Goal: Task Accomplishment & Management: Manage account settings

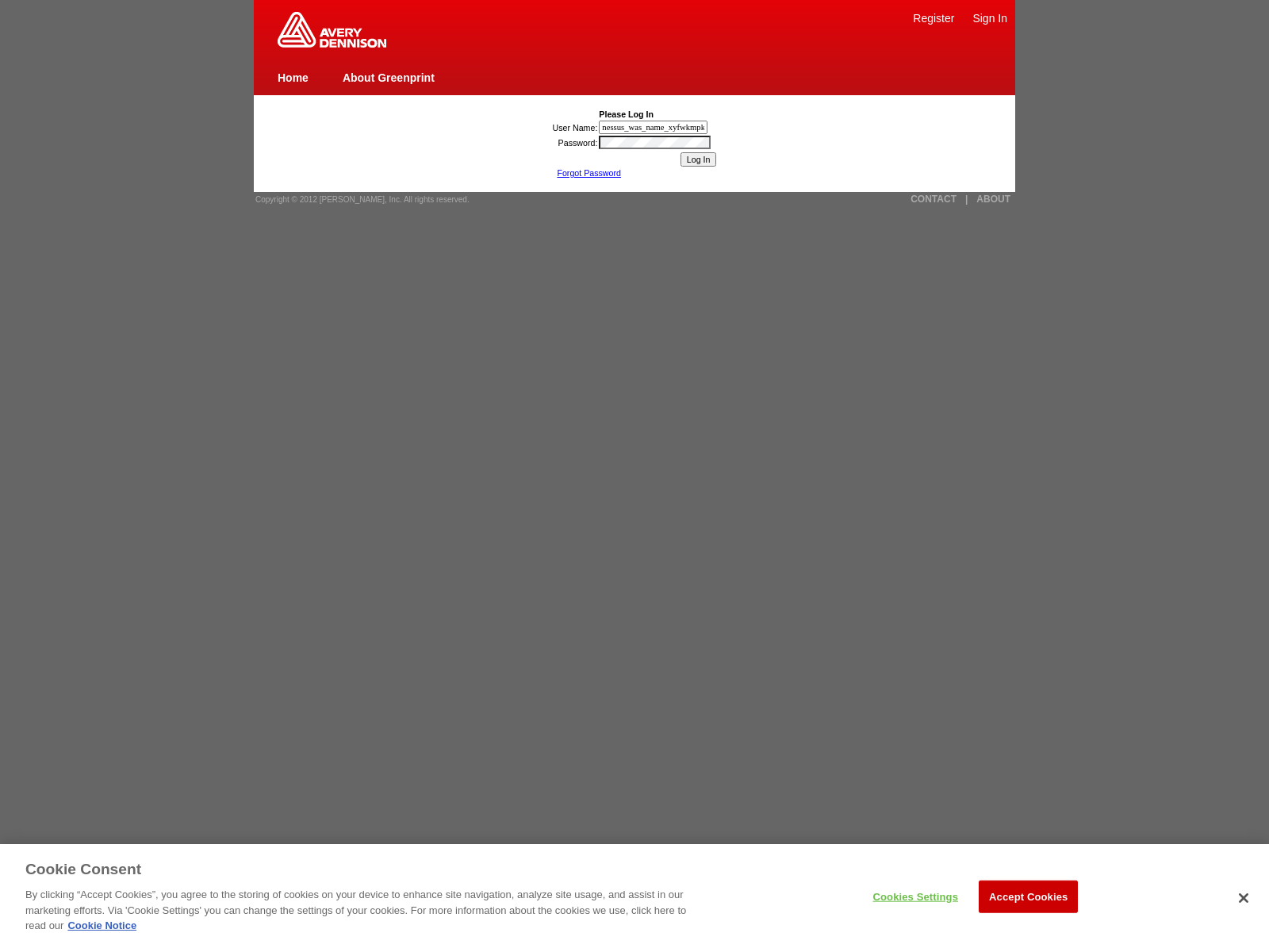
type input "nessus_was_name_xyfwkmpk"
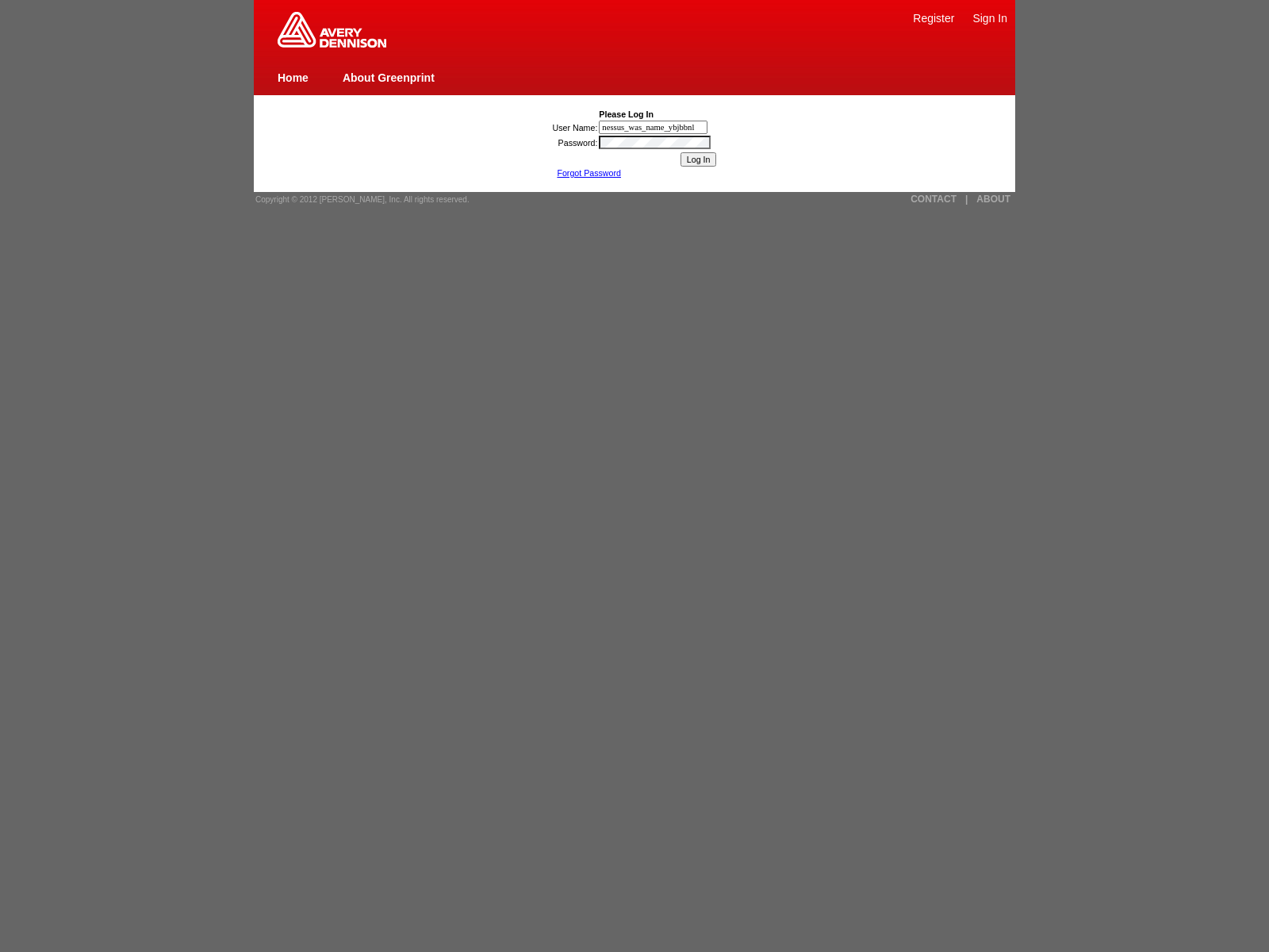
type input "nessus_was_name_ybjbbnlh"
click at [934, 199] on link "CONTACT" at bounding box center [934, 198] width 46 height 11
type input "nessus_was_name_bjfkjmriwas_ghusck4m6bf8"
type input "jaVasCript:/*-/*`/*`/*'/*"/**/(/* */oNcliCk=window.top._tenable_wasscan_js_name…"
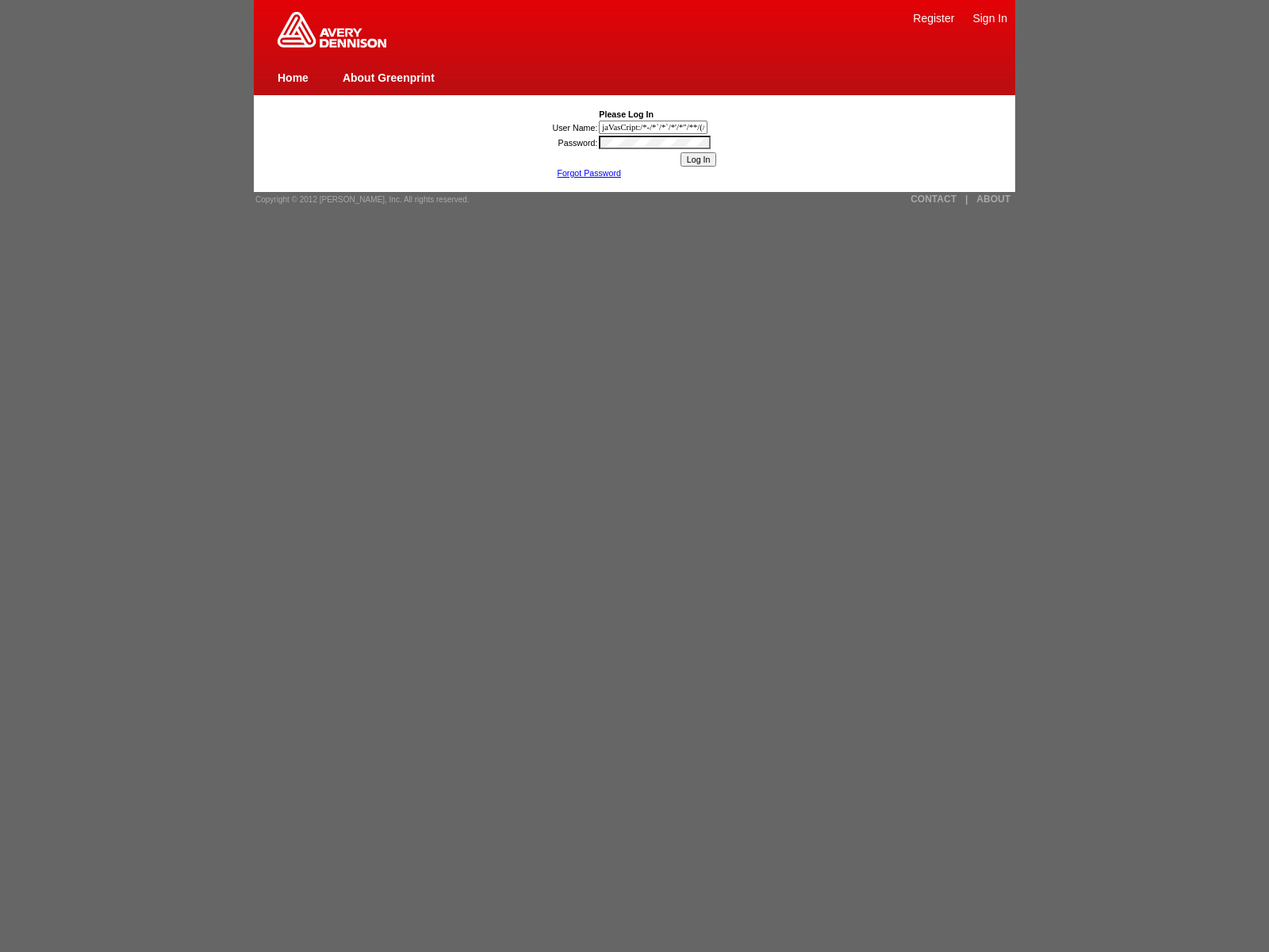
scroll to position [0, 927]
type input "javascript:window.top._tenable_wasscan_js_namespace_taint_tracer.log_execution_…"
click at [388, 77] on link "About Greenprint" at bounding box center [389, 77] width 92 height 12
type input "nessus_was_name_oxroxofg"
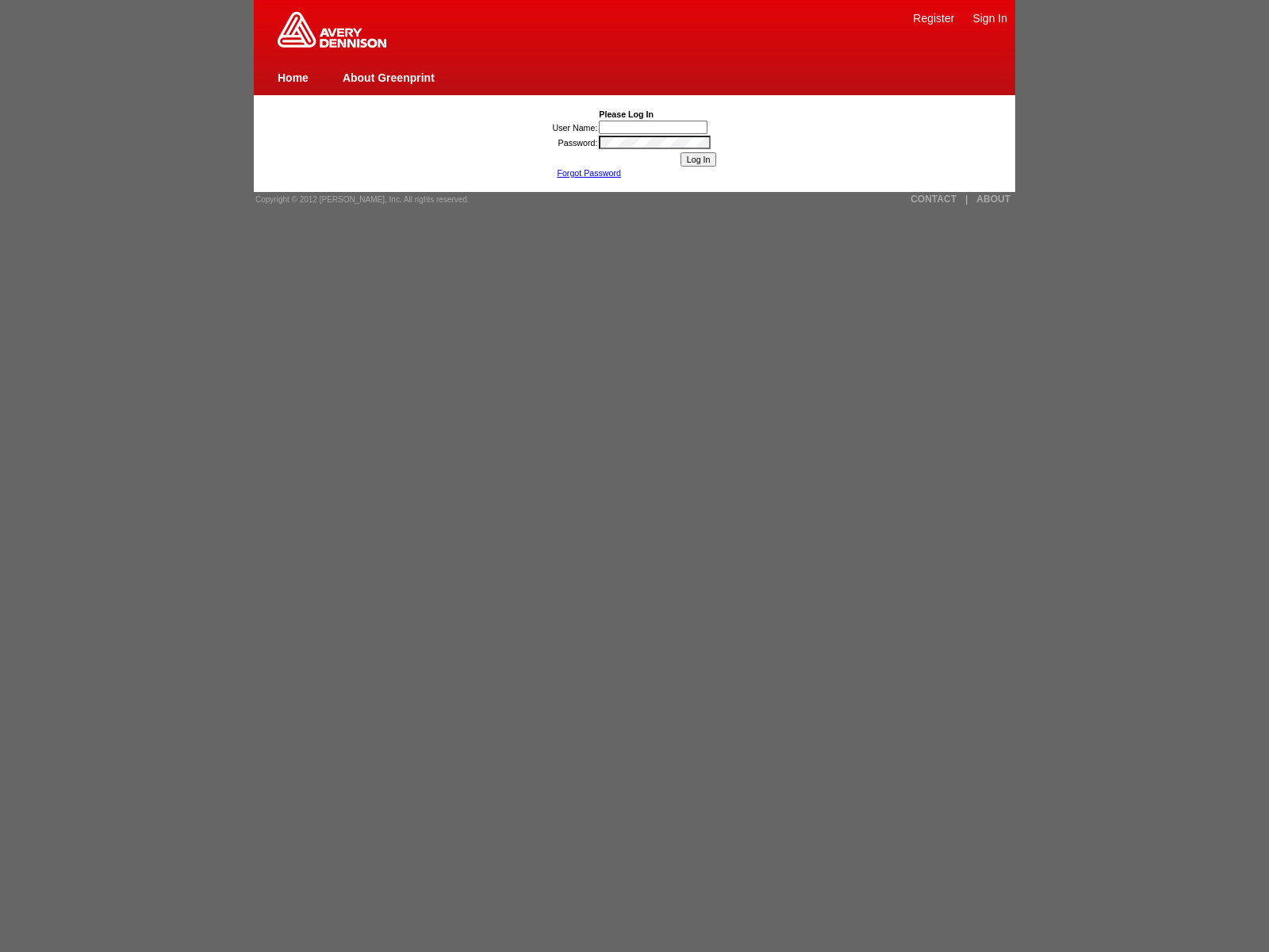
click at [993, 199] on link "ABOUT" at bounding box center [993, 198] width 34 height 11
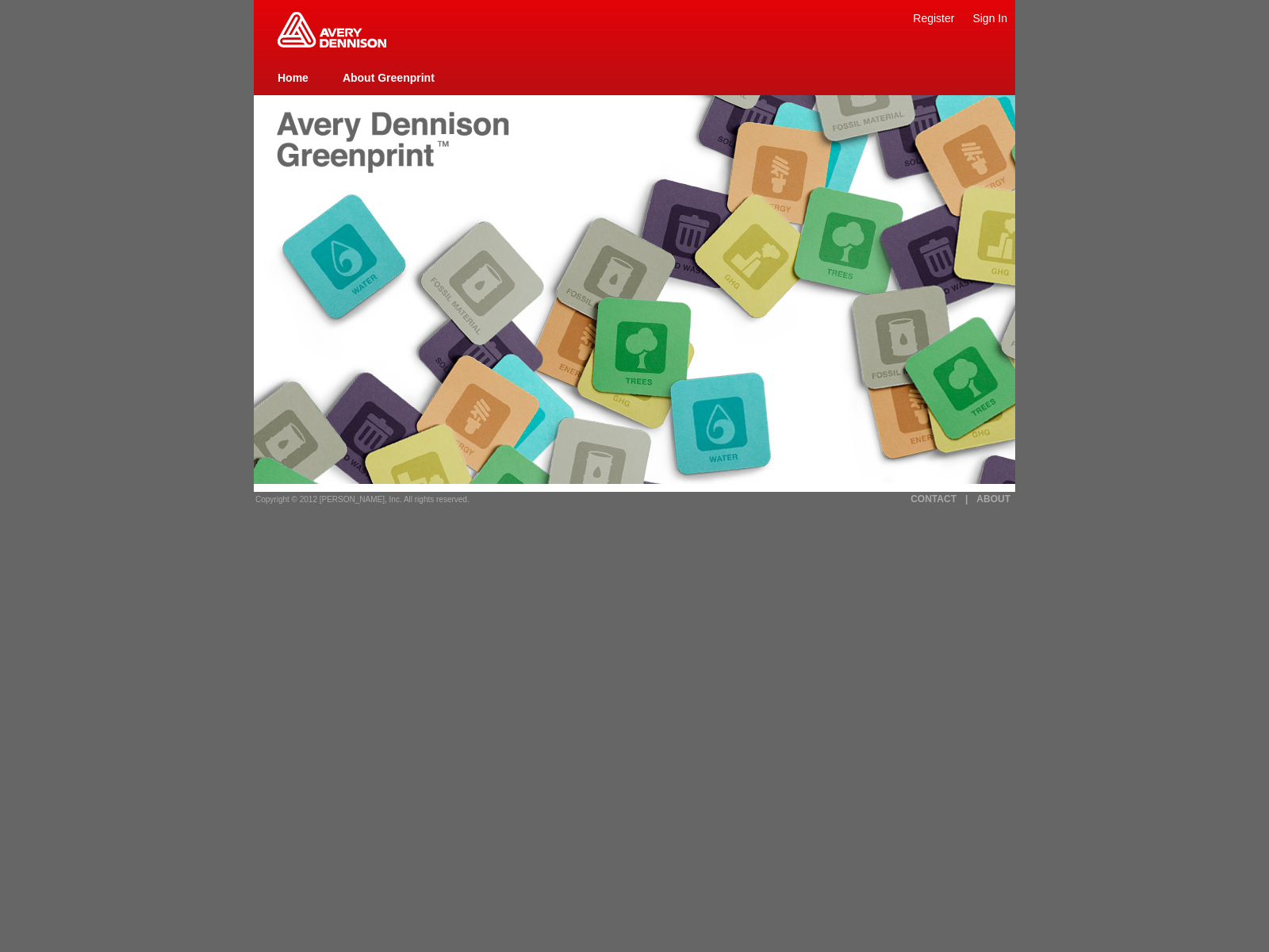
click at [332, 44] on img at bounding box center [332, 29] width 109 height 35
click at [388, 77] on link "About Greenprint" at bounding box center [389, 77] width 92 height 12
click at [966, 499] on link "|" at bounding box center [966, 498] width 2 height 11
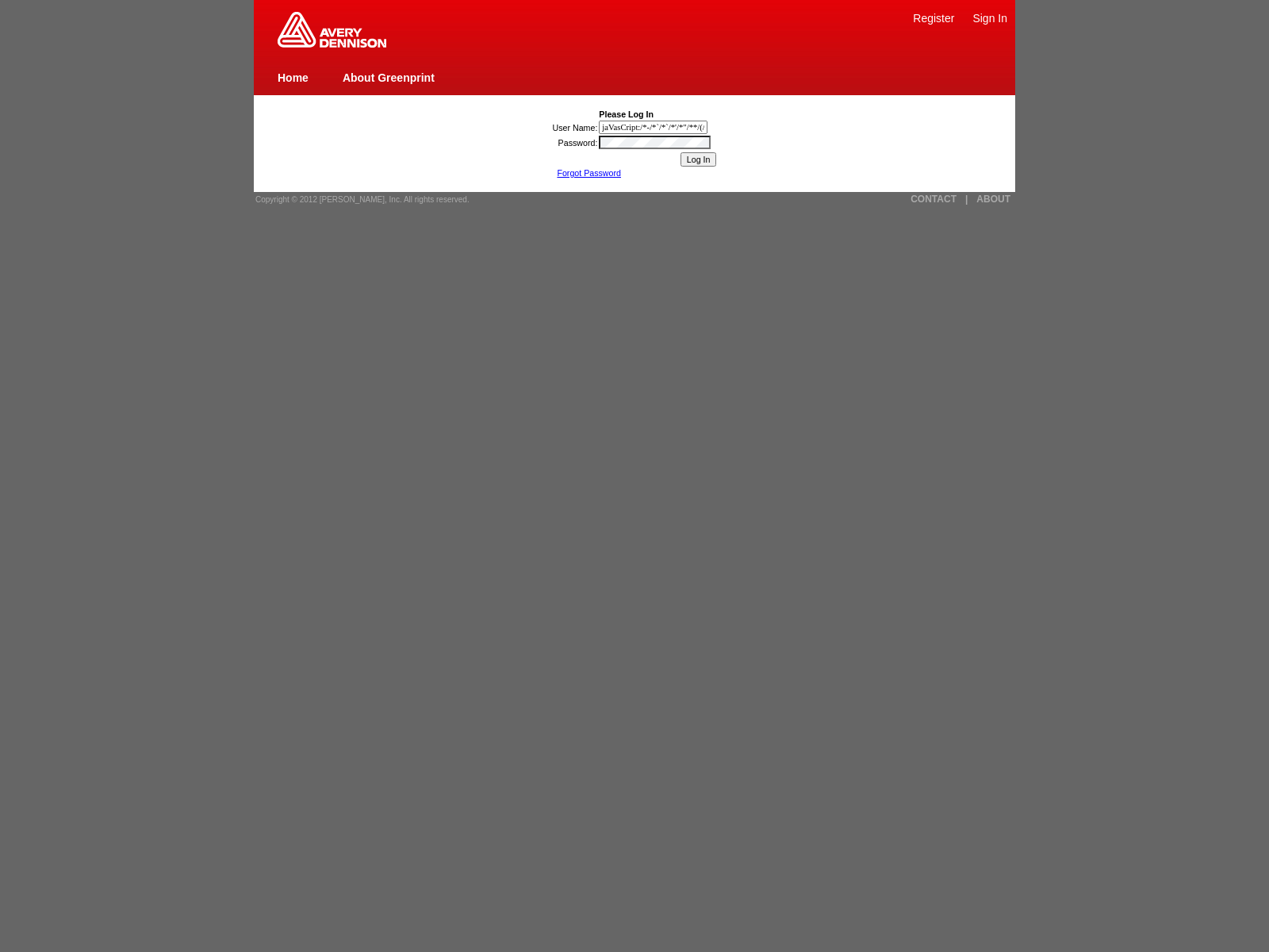
type input "jaVasCript:/*-/*`/*`/*'/*"/**/(/* */oNcliCk=window.top._tenable_wasscan_js_name…"
type input "nessus_was_name_ddaetwpwwas_onxe6fgv67di1){window.top._tenable_wasscan_js_names…"
type input "1){[DOMAIN_NAME]._tenable_wasscan_js_namespace_taint_tracer.log_execution_flow_…"
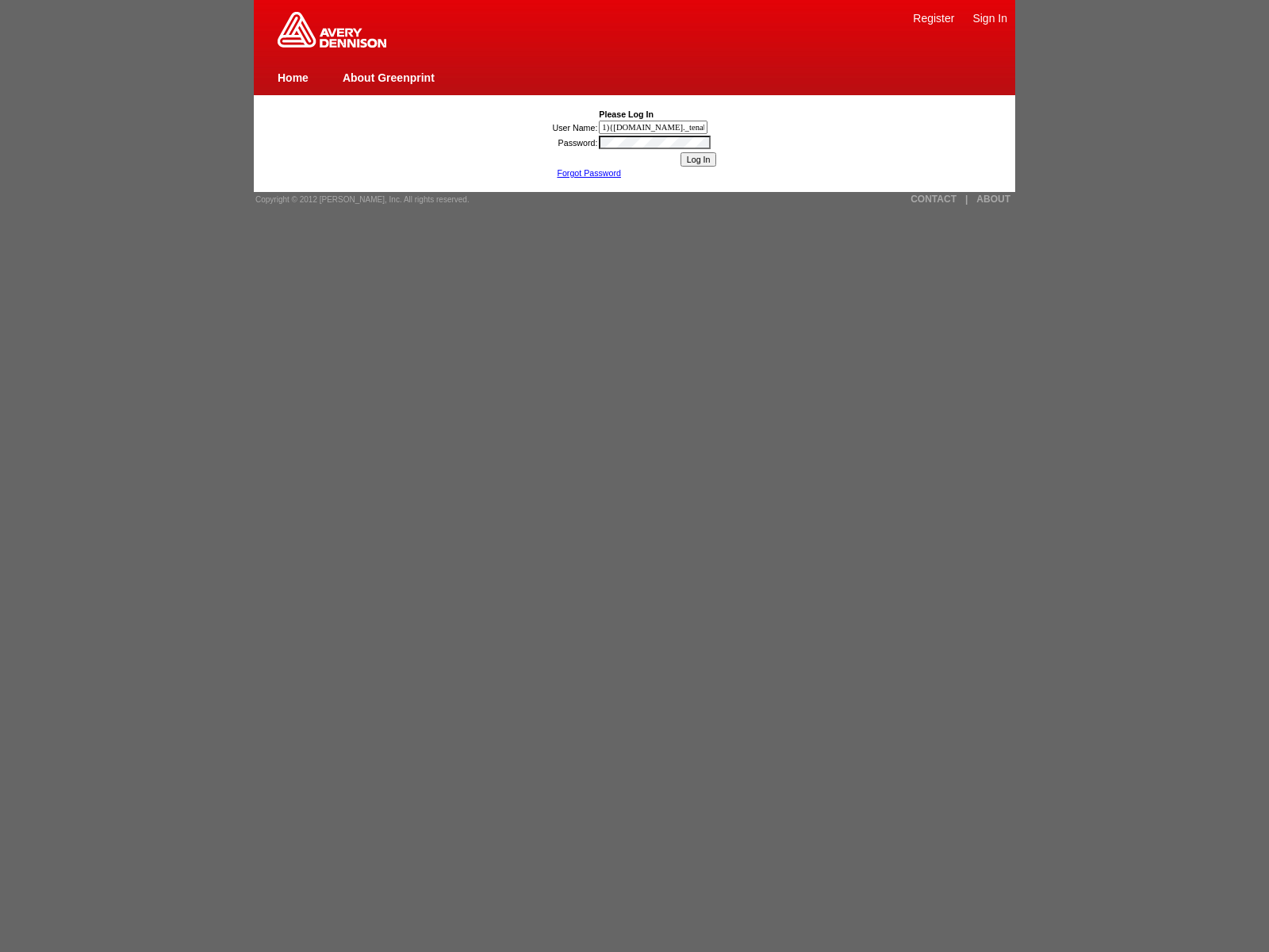
scroll to position [0, 200]
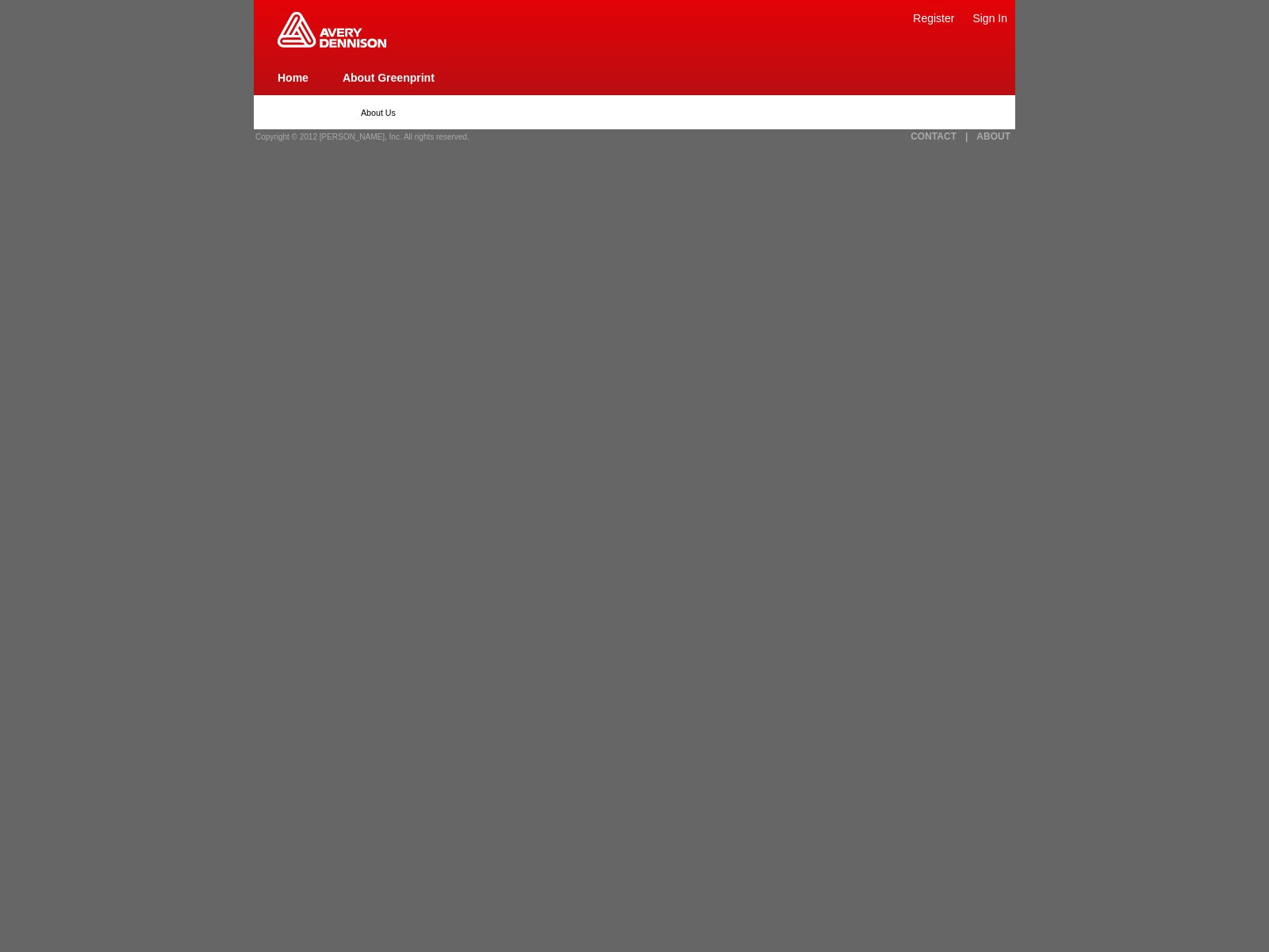
click at [332, 44] on img at bounding box center [332, 29] width 109 height 35
click at [934, 17] on link "Register" at bounding box center [934, 17] width 41 height 12
click at [934, 137] on link "CONTACT" at bounding box center [934, 136] width 46 height 11
click at [993, 137] on link "ABOUT" at bounding box center [993, 136] width 34 height 11
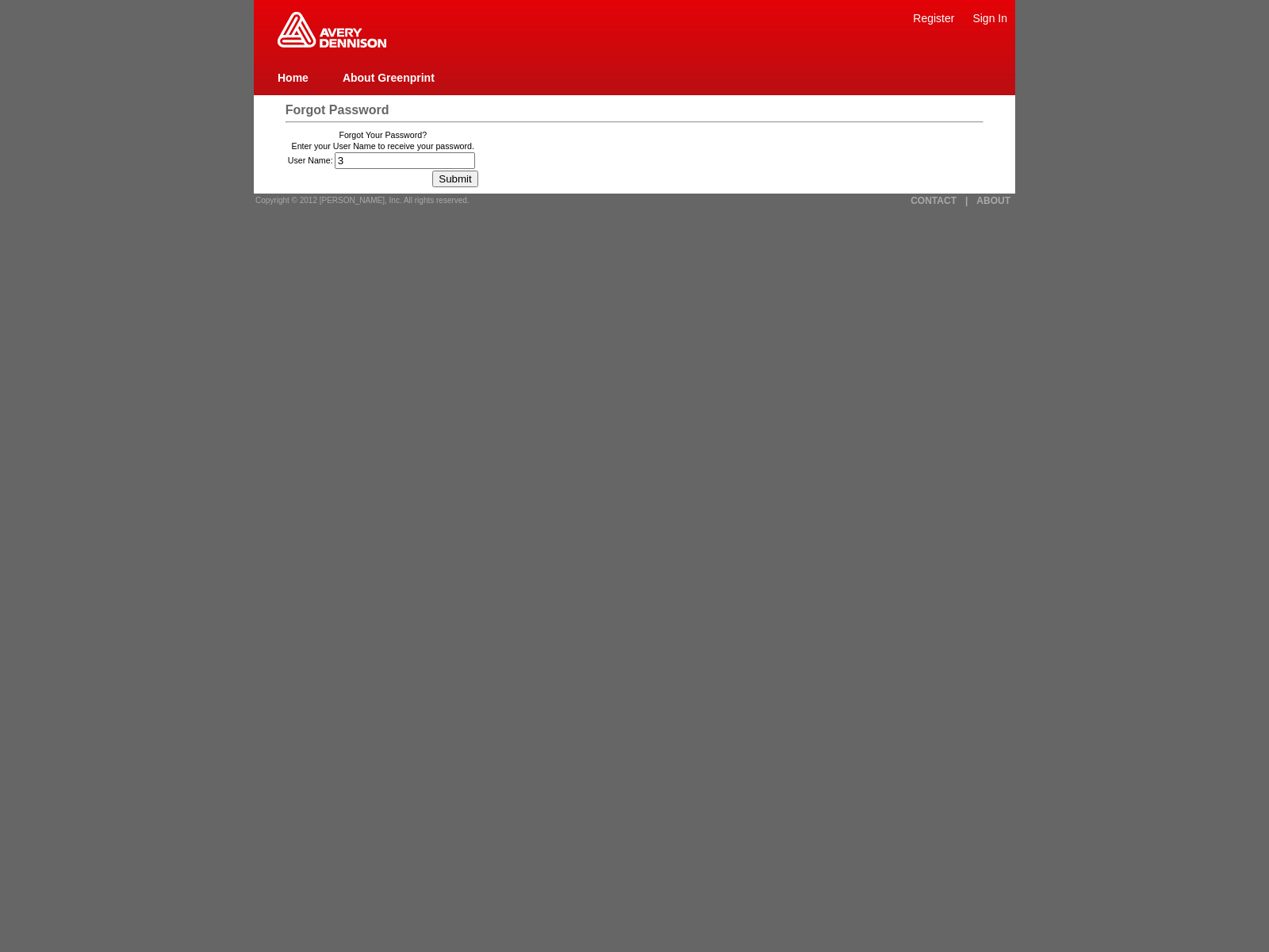
type input "30"
click at [332, 44] on img at bounding box center [332, 29] width 109 height 35
click at [336, 110] on span "Forgot Password" at bounding box center [338, 110] width 104 height 13
click at [357, 200] on span "Copyright © 2012 [PERSON_NAME], Inc. All rights reserved." at bounding box center [362, 200] width 214 height 9
click at [934, 200] on link "CONTACT" at bounding box center [934, 200] width 46 height 11
